Goal: Complete application form: Complete application form

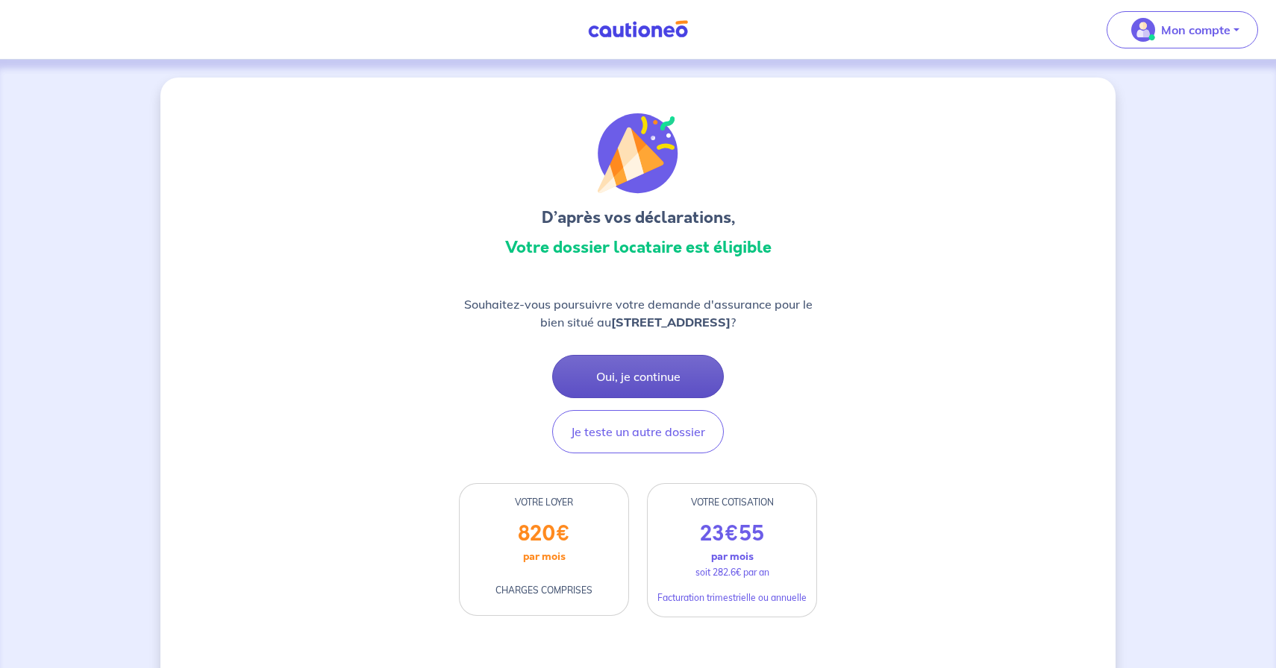
click at [628, 377] on button "Oui, je continue" at bounding box center [638, 376] width 172 height 43
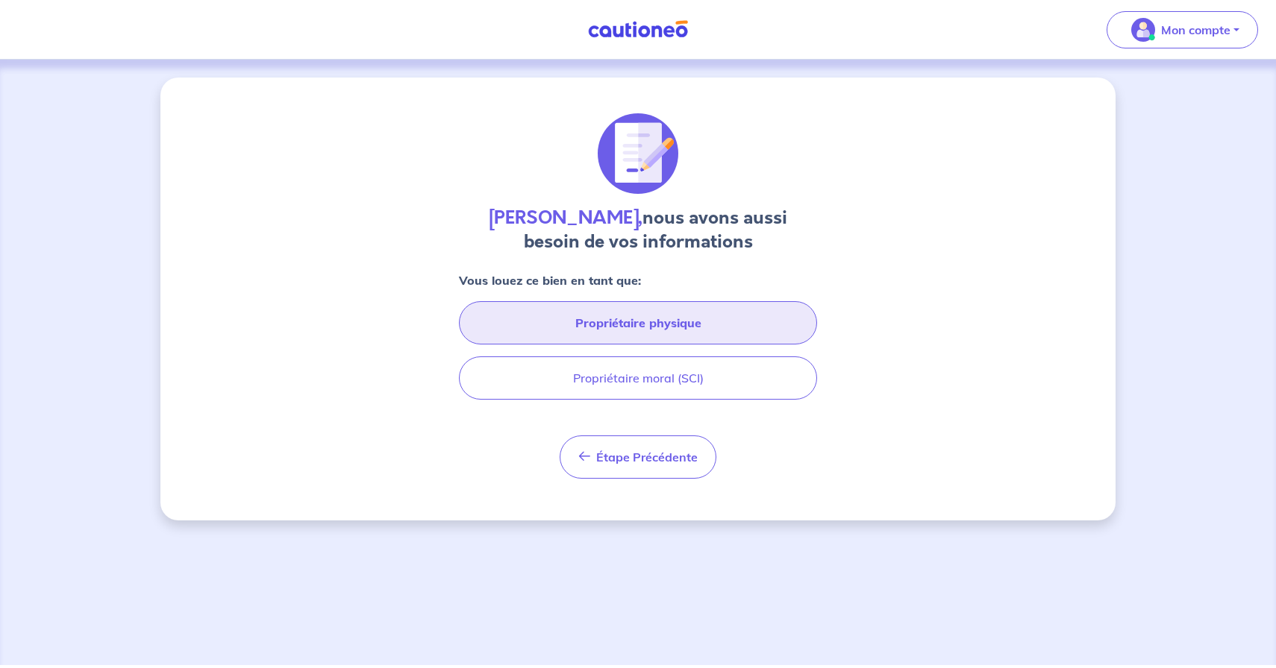
click at [514, 327] on button "Propriétaire physique" at bounding box center [638, 322] width 358 height 43
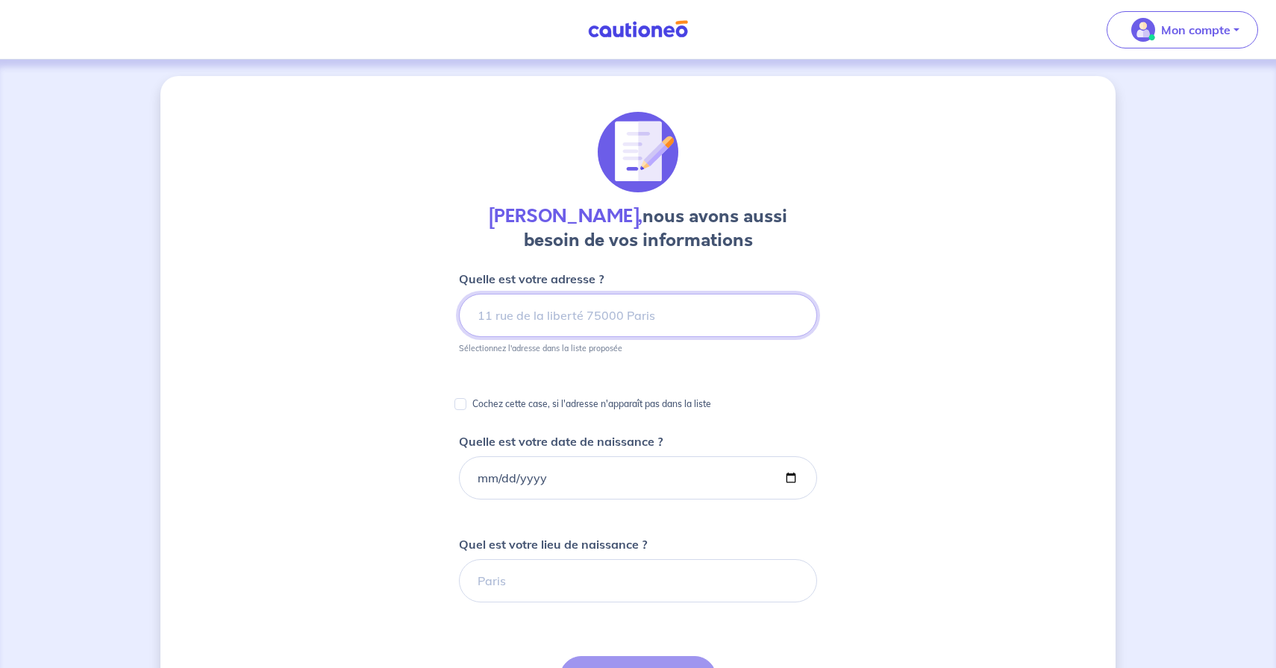
scroll to position [6, 0]
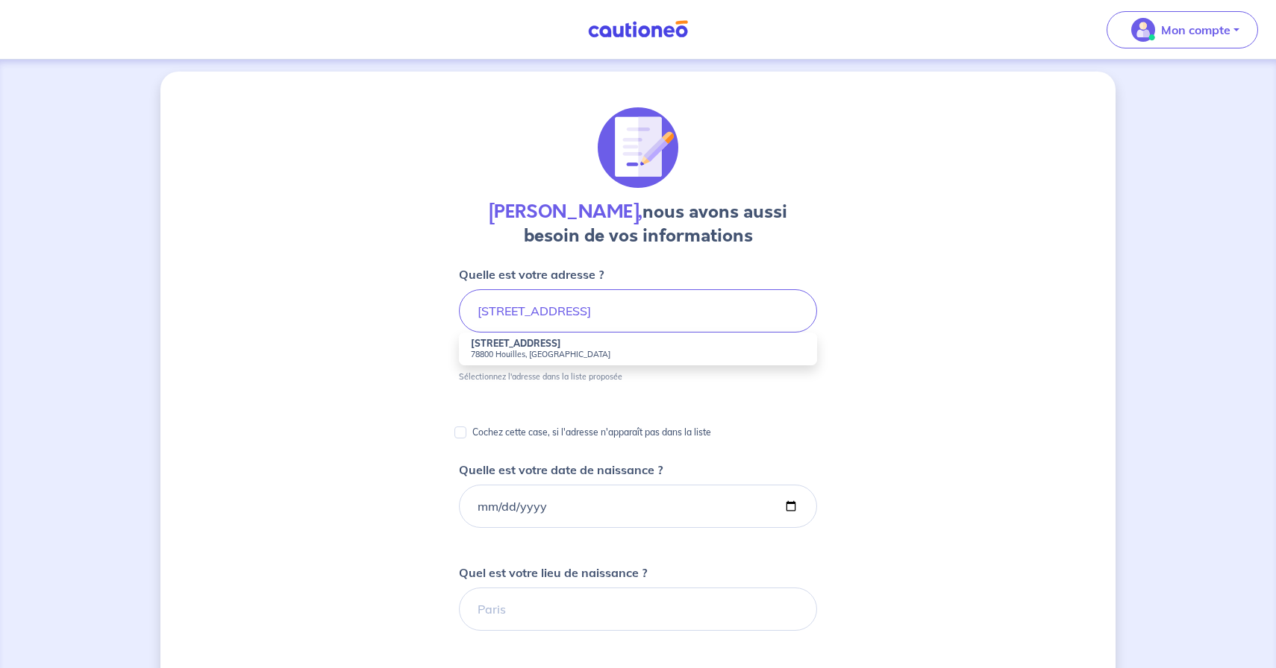
click at [495, 354] on small "78800 Houilles, France" at bounding box center [638, 354] width 334 height 10
type input "73 Rue Hoche, 78800 Houilles, France"
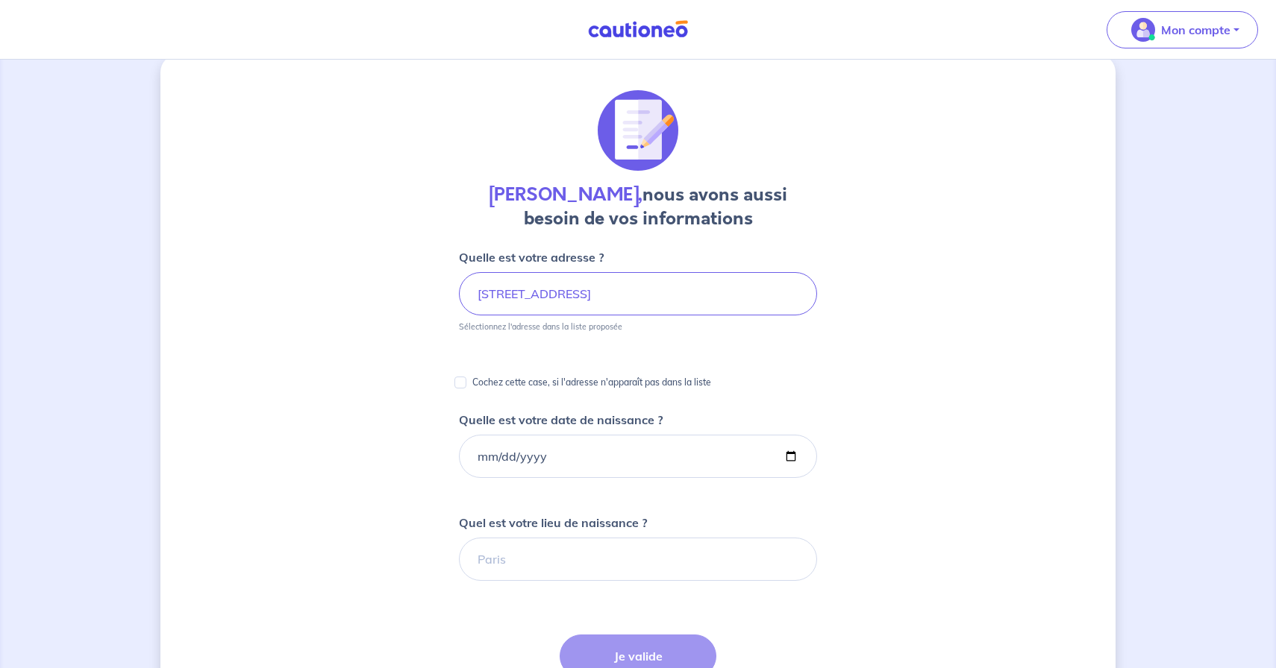
scroll to position [35, 0]
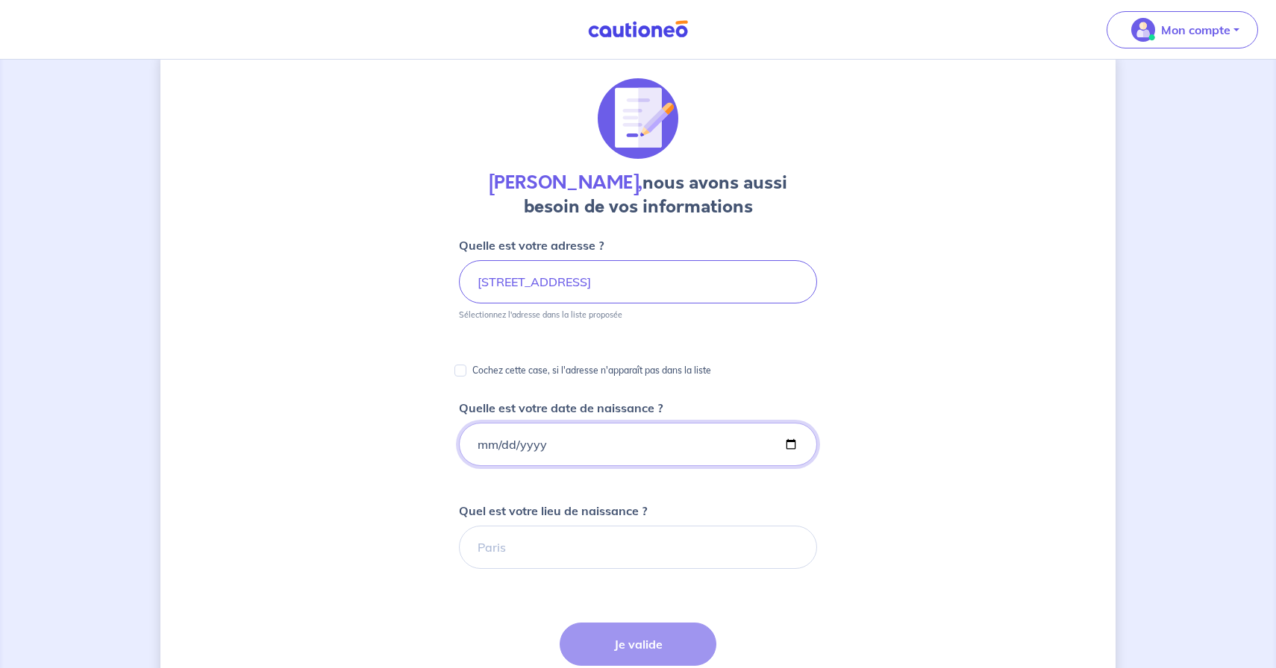
click at [485, 448] on input "Quelle est votre date de naissance ?" at bounding box center [638, 444] width 358 height 43
type input "1990-12-26"
click at [504, 538] on input "Quel est votre lieu de naissance ?" at bounding box center [638, 547] width 358 height 43
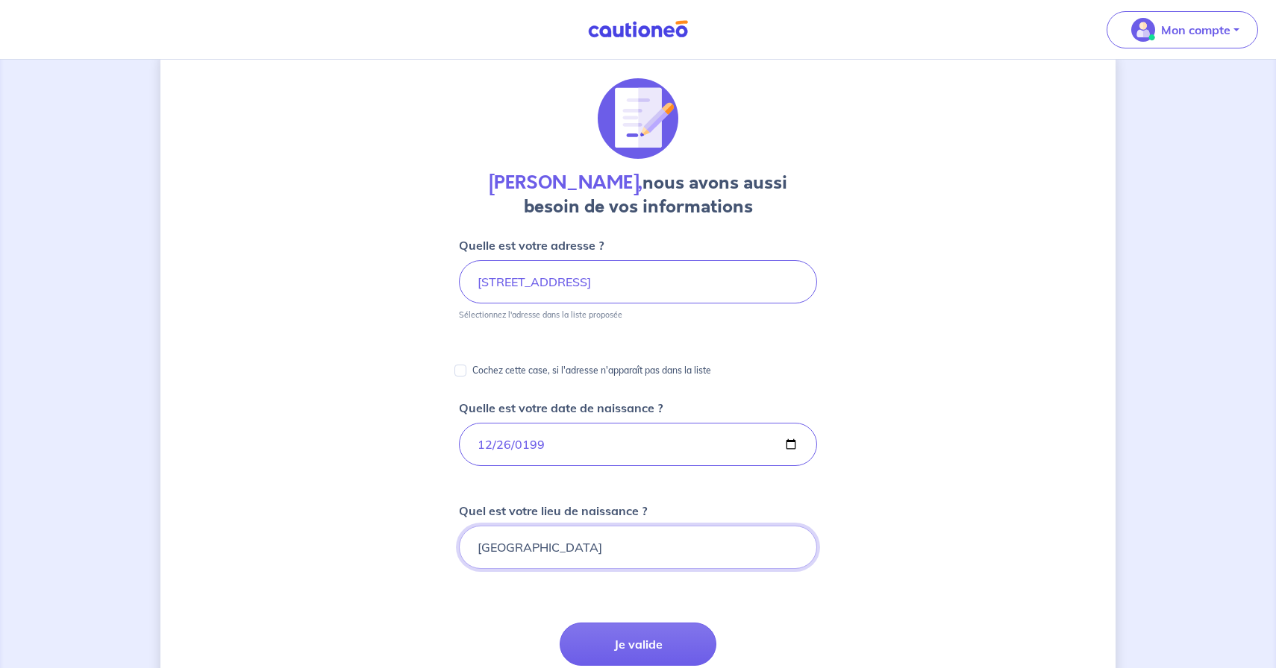
type input "France"
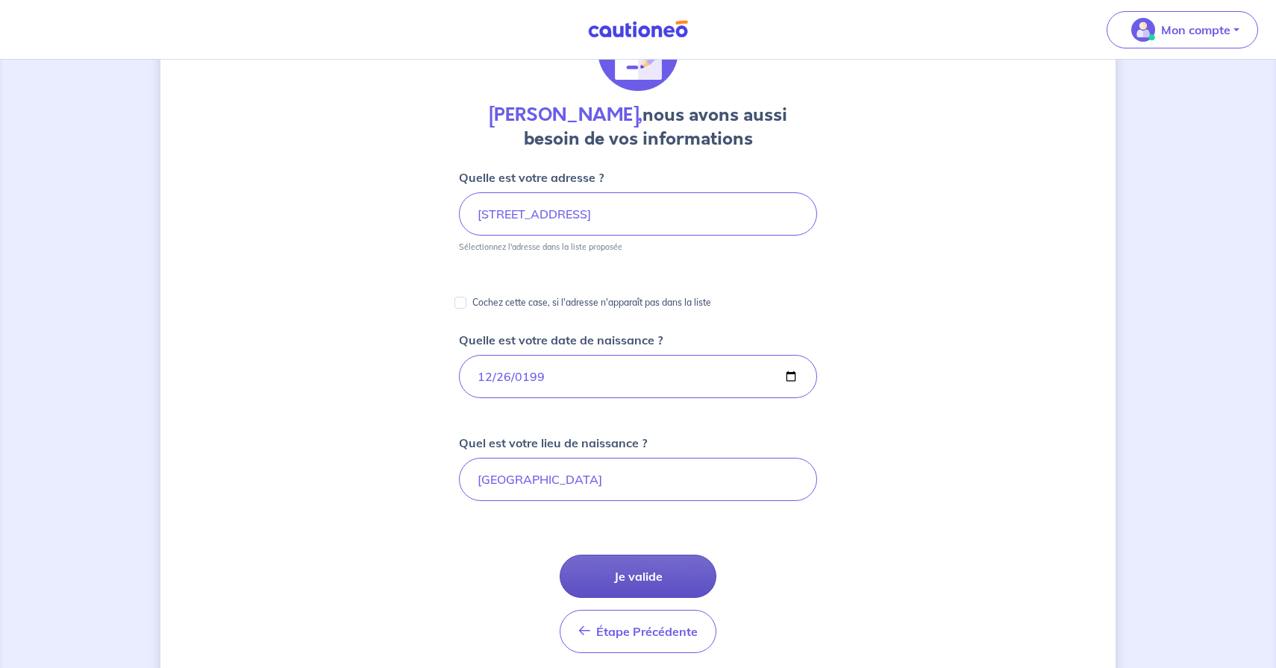
click at [659, 587] on button "Je valide" at bounding box center [638, 576] width 157 height 43
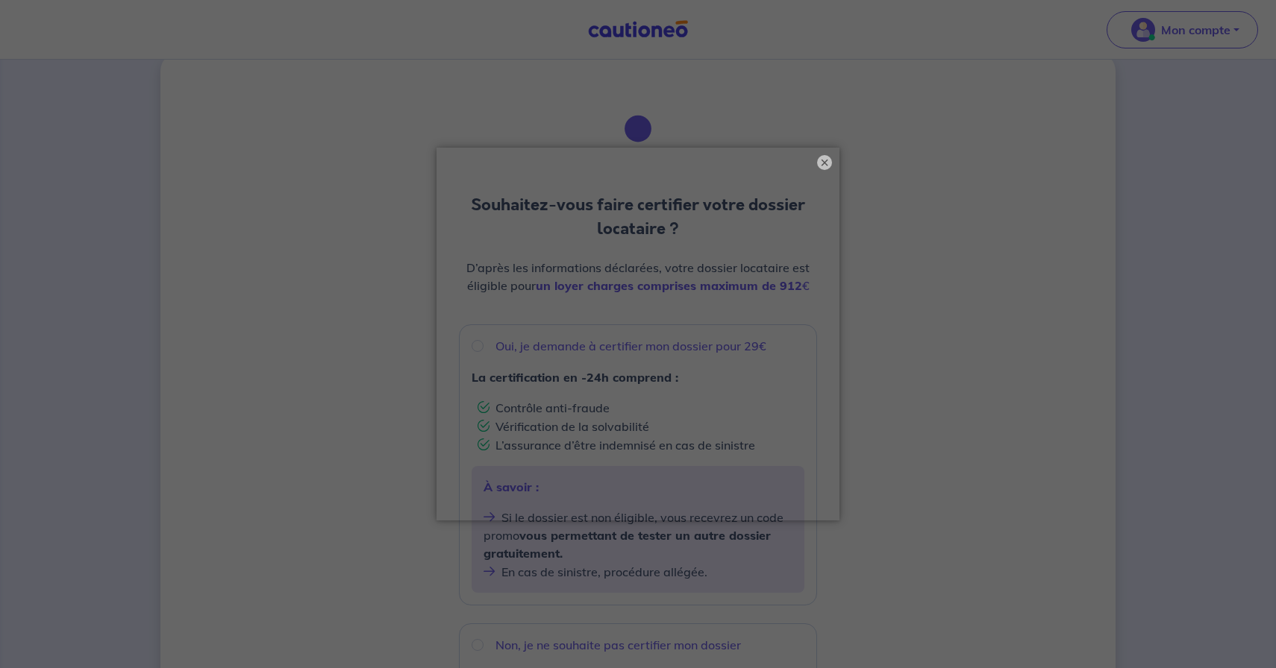
scroll to position [89, 0]
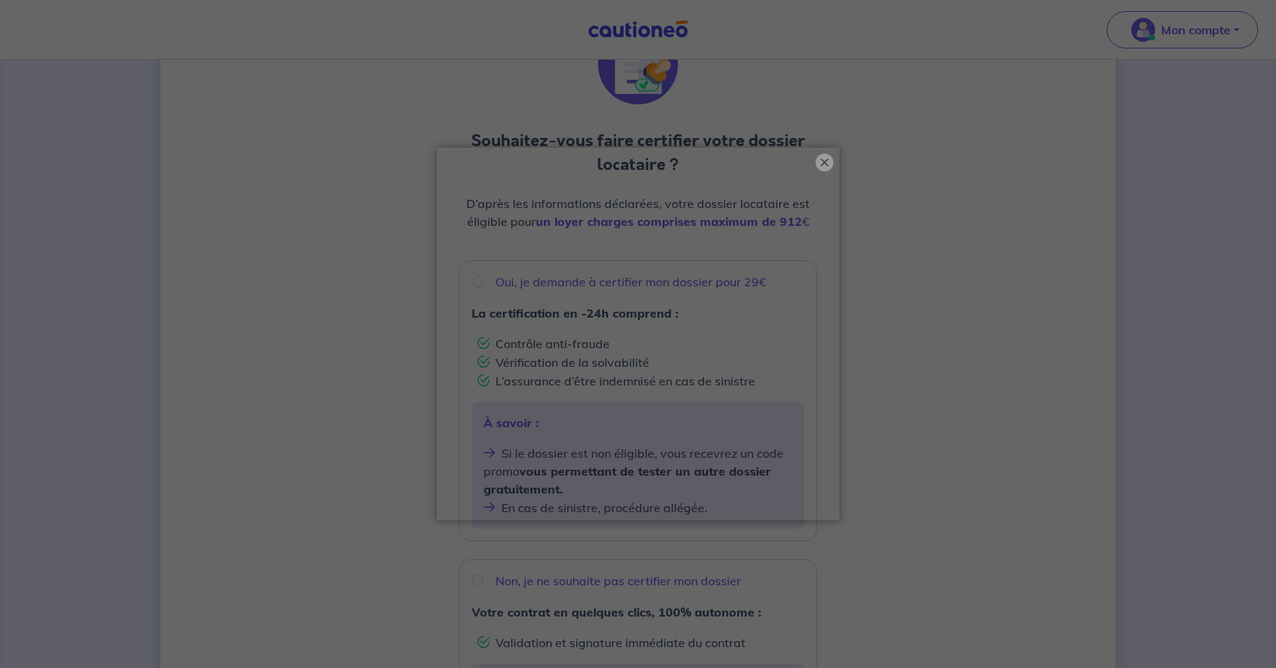
click at [825, 157] on button "×" at bounding box center [824, 163] width 18 height 18
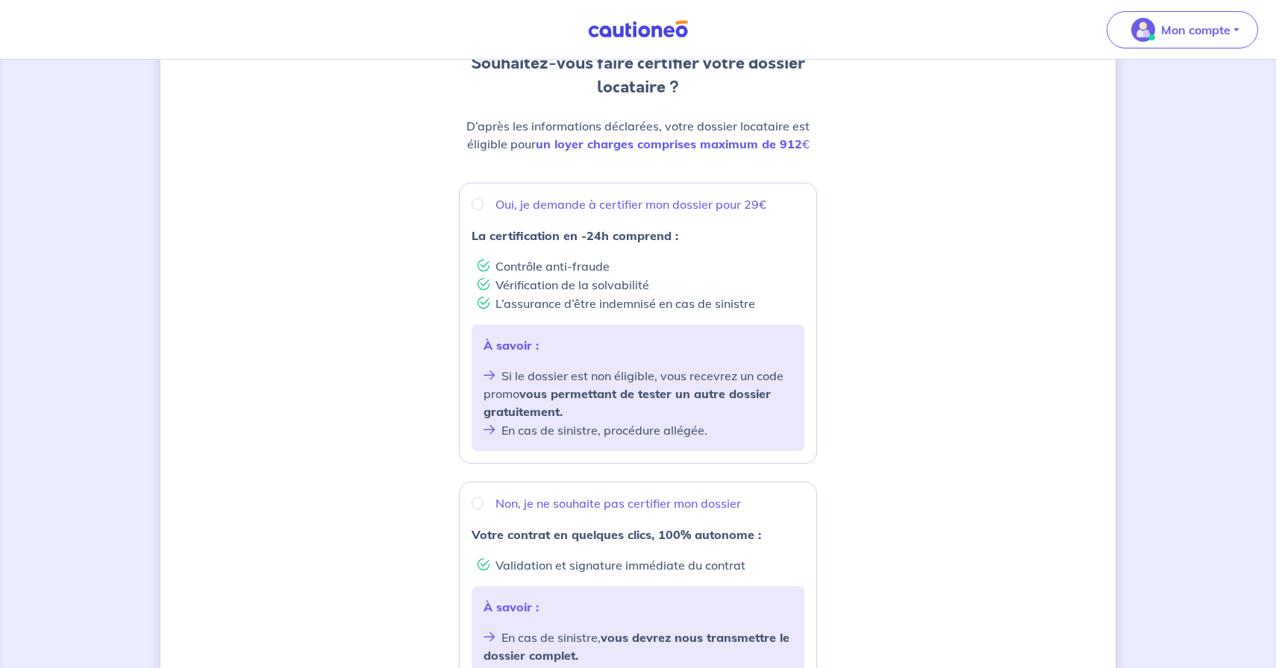
scroll to position [175, 0]
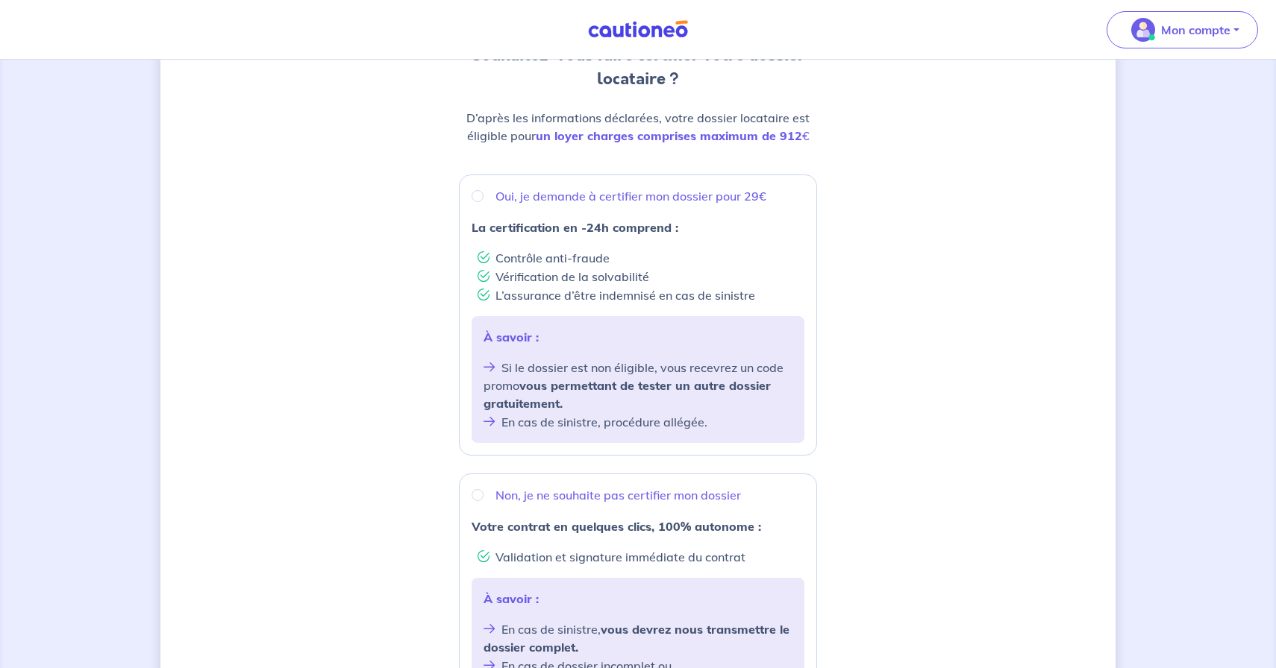
click at [695, 496] on p "Non, je ne souhaite pas certifier mon dossier" at bounding box center [617, 495] width 245 height 18
click at [483, 496] on input "Non, je ne souhaite pas certifier mon dossier" at bounding box center [478, 495] width 12 height 12
radio input "true"
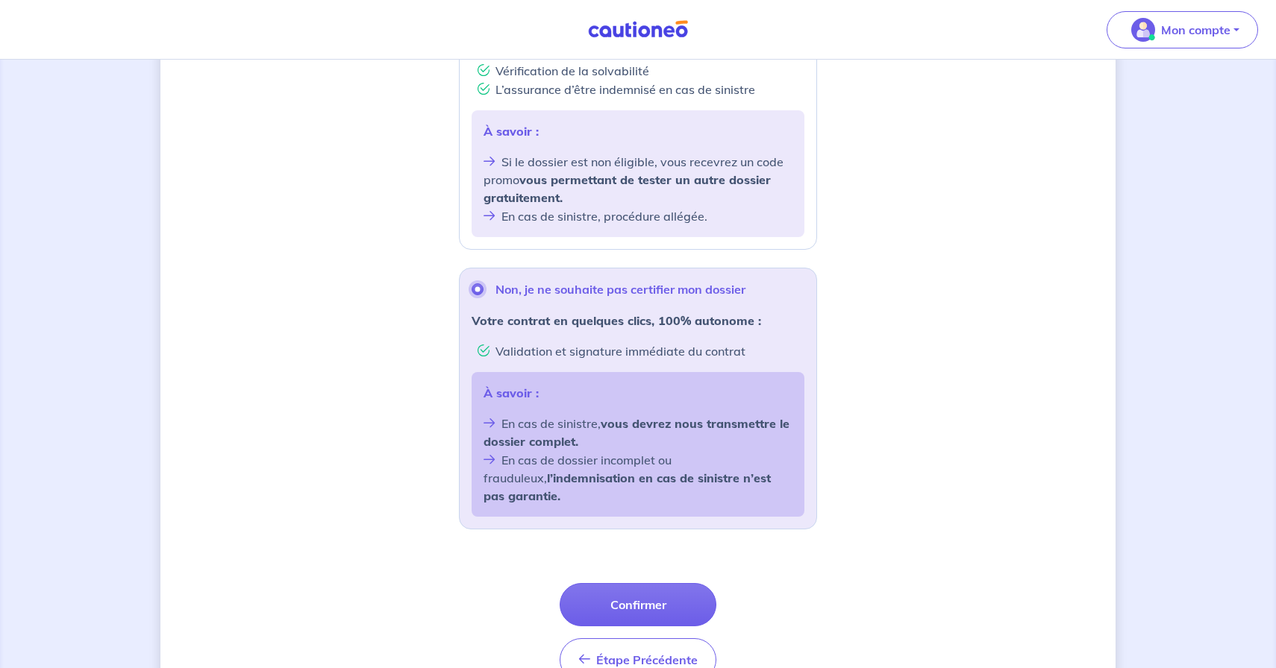
scroll to position [383, 0]
click at [647, 581] on button "Confirmer" at bounding box center [638, 602] width 157 height 43
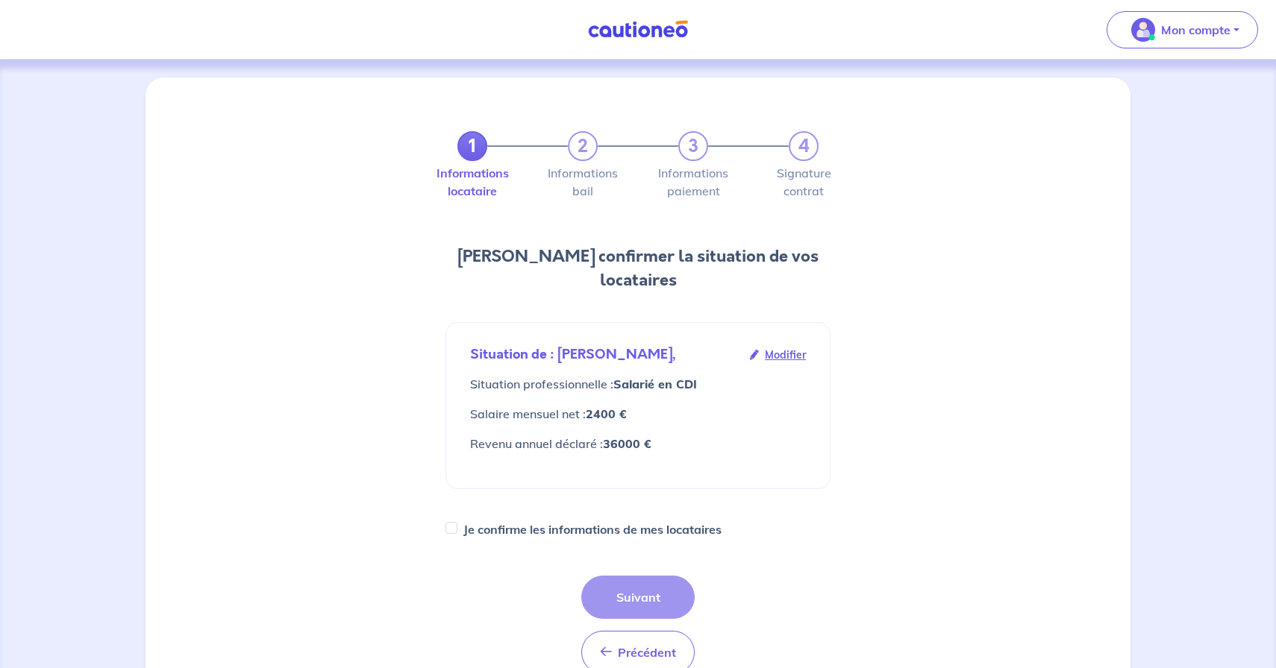
click at [784, 347] on span "Modifier" at bounding box center [785, 355] width 41 height 16
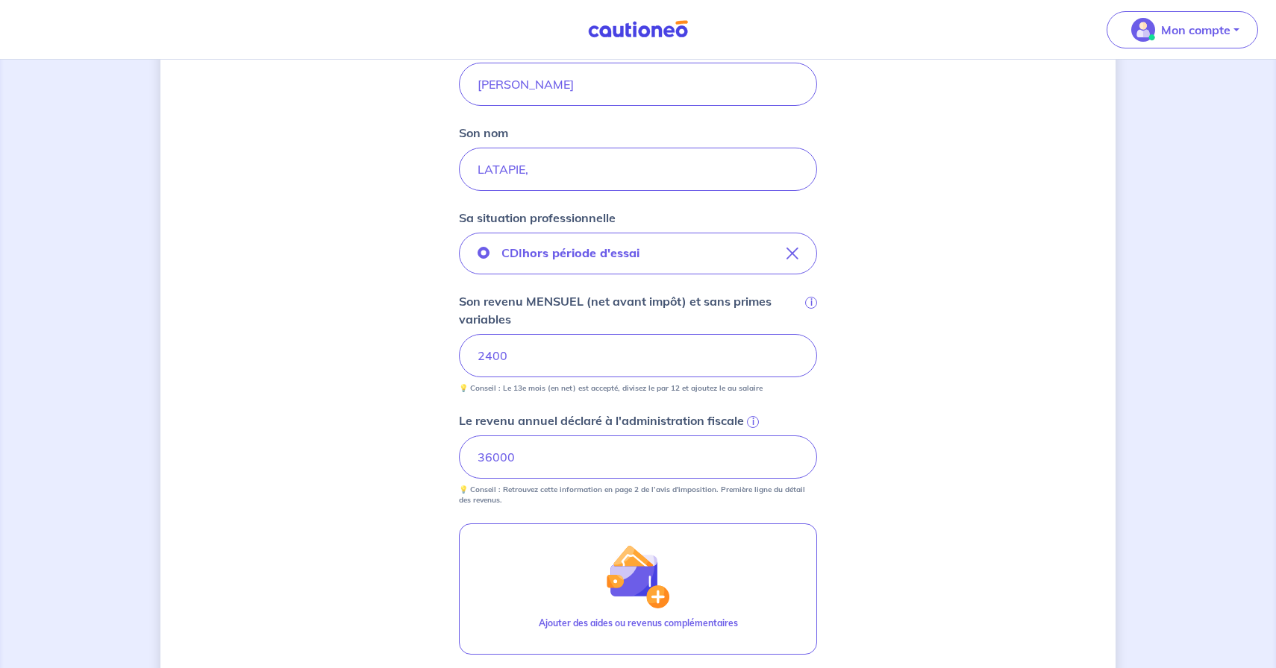
scroll to position [375, 0]
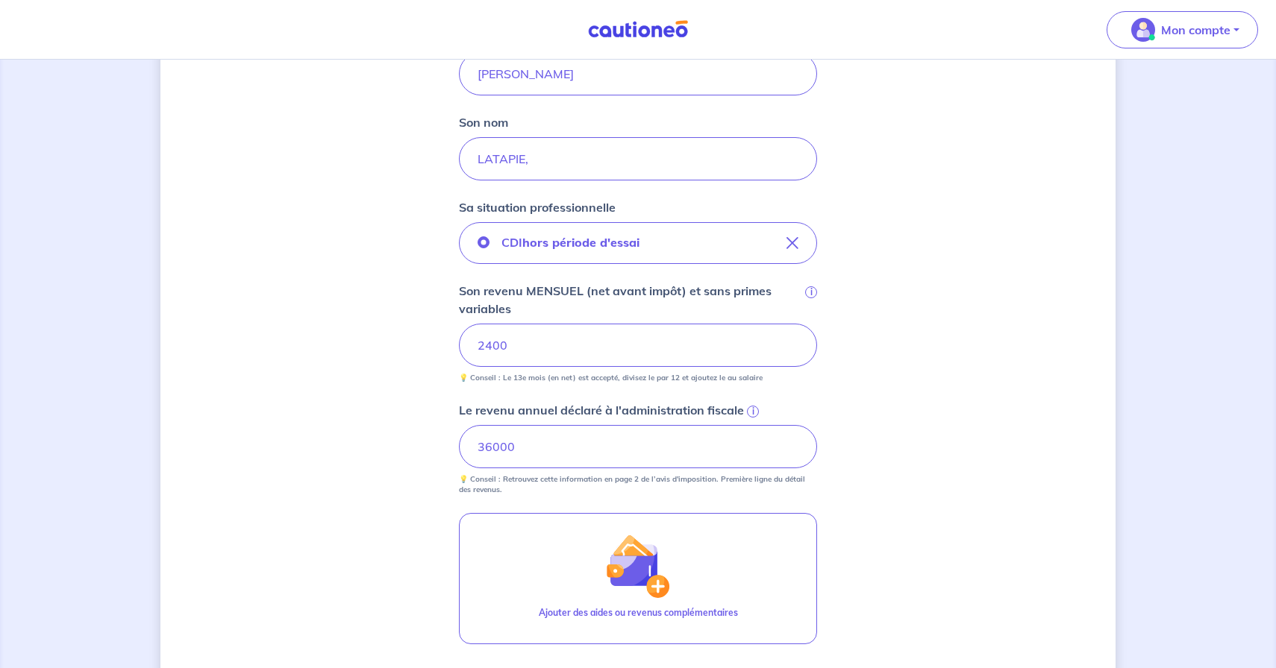
click at [493, 350] on input "2400" at bounding box center [638, 345] width 358 height 43
click at [488, 348] on input "2002" at bounding box center [638, 345] width 358 height 43
click at [475, 352] on input "2200" at bounding box center [638, 345] width 358 height 43
click at [516, 352] on input "2200" at bounding box center [638, 345] width 358 height 43
